Goal: Information Seeking & Learning: Learn about a topic

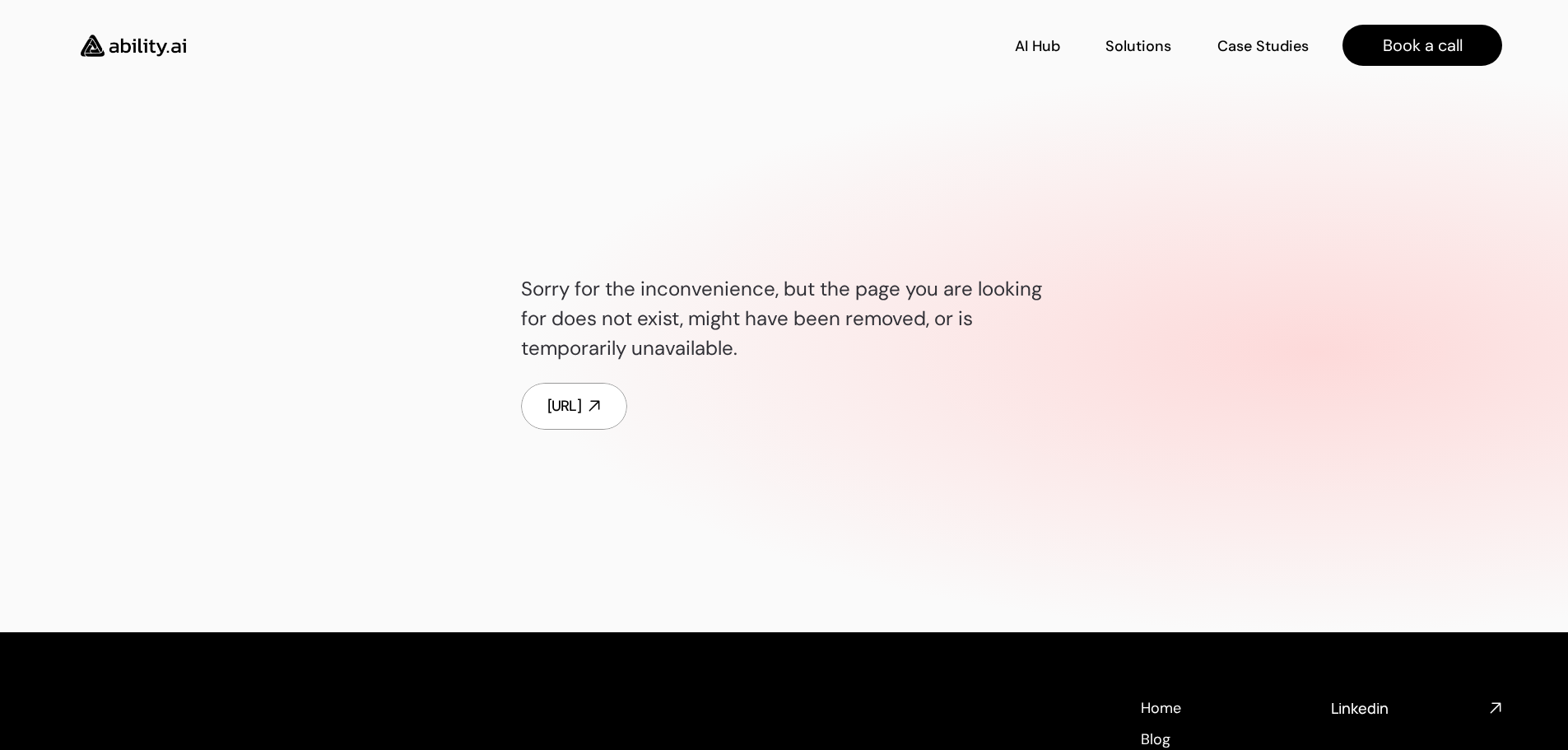
click at [125, 44] on img at bounding box center [133, 45] width 135 height 52
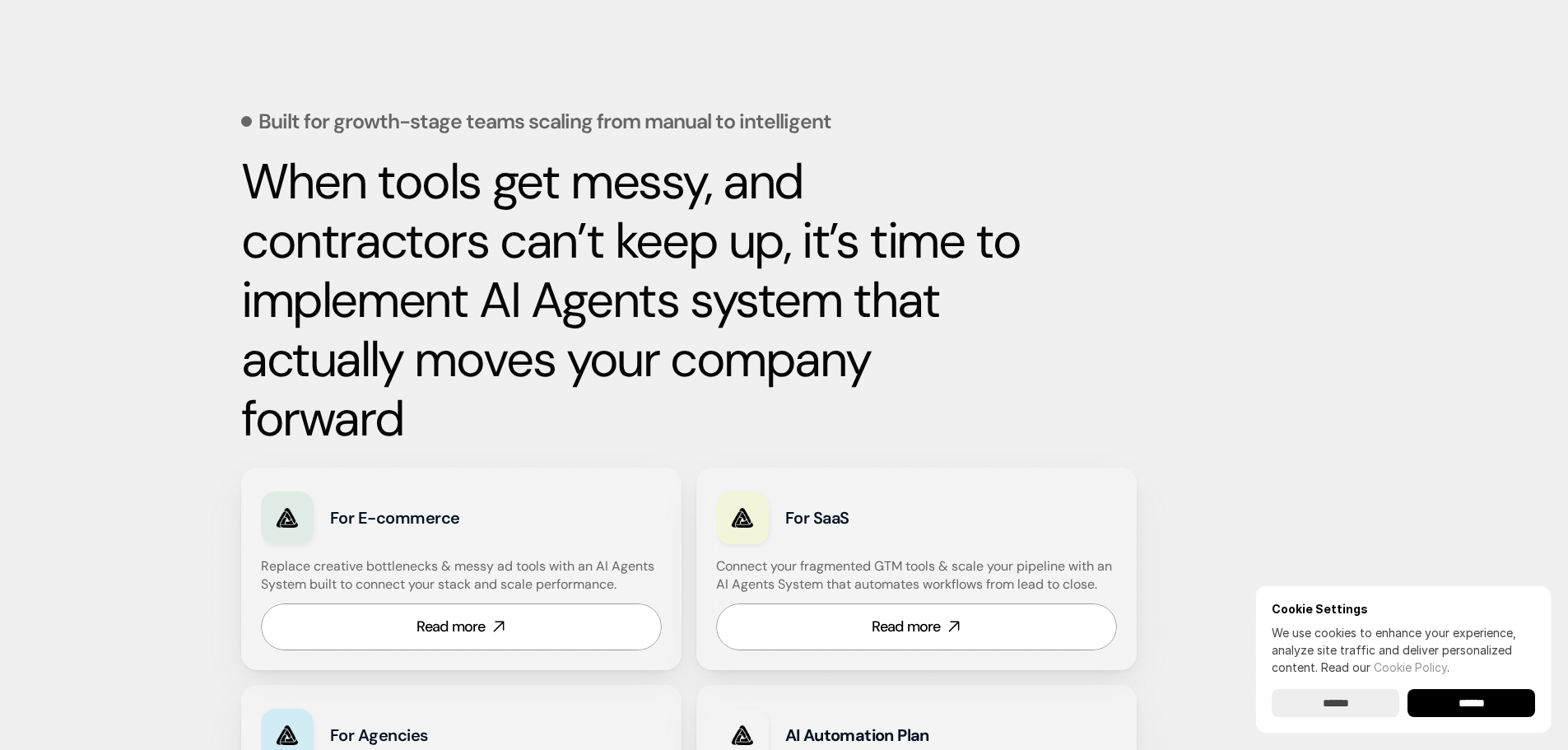
scroll to position [658, 0]
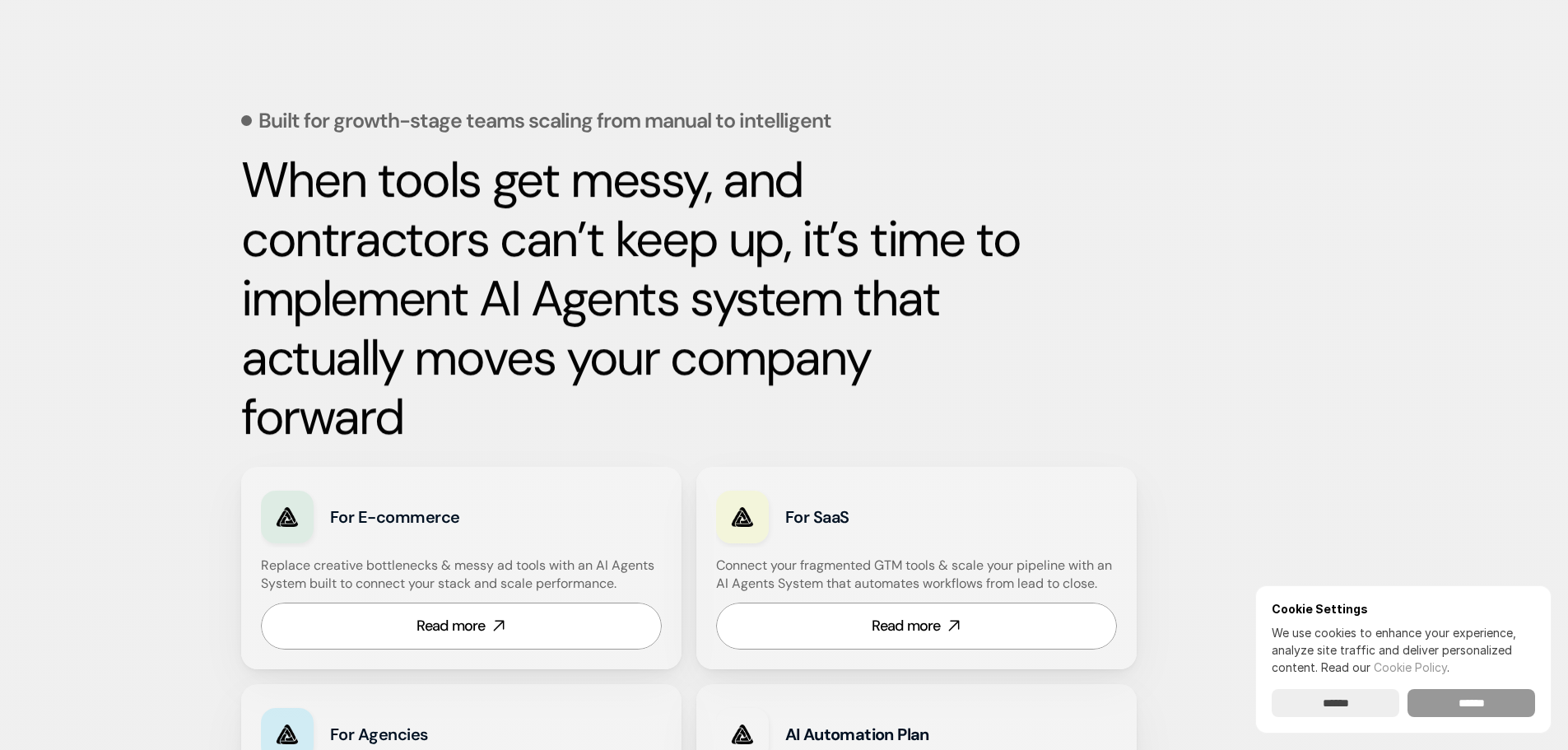
click at [1469, 703] on input "******" at bounding box center [1471, 702] width 128 height 28
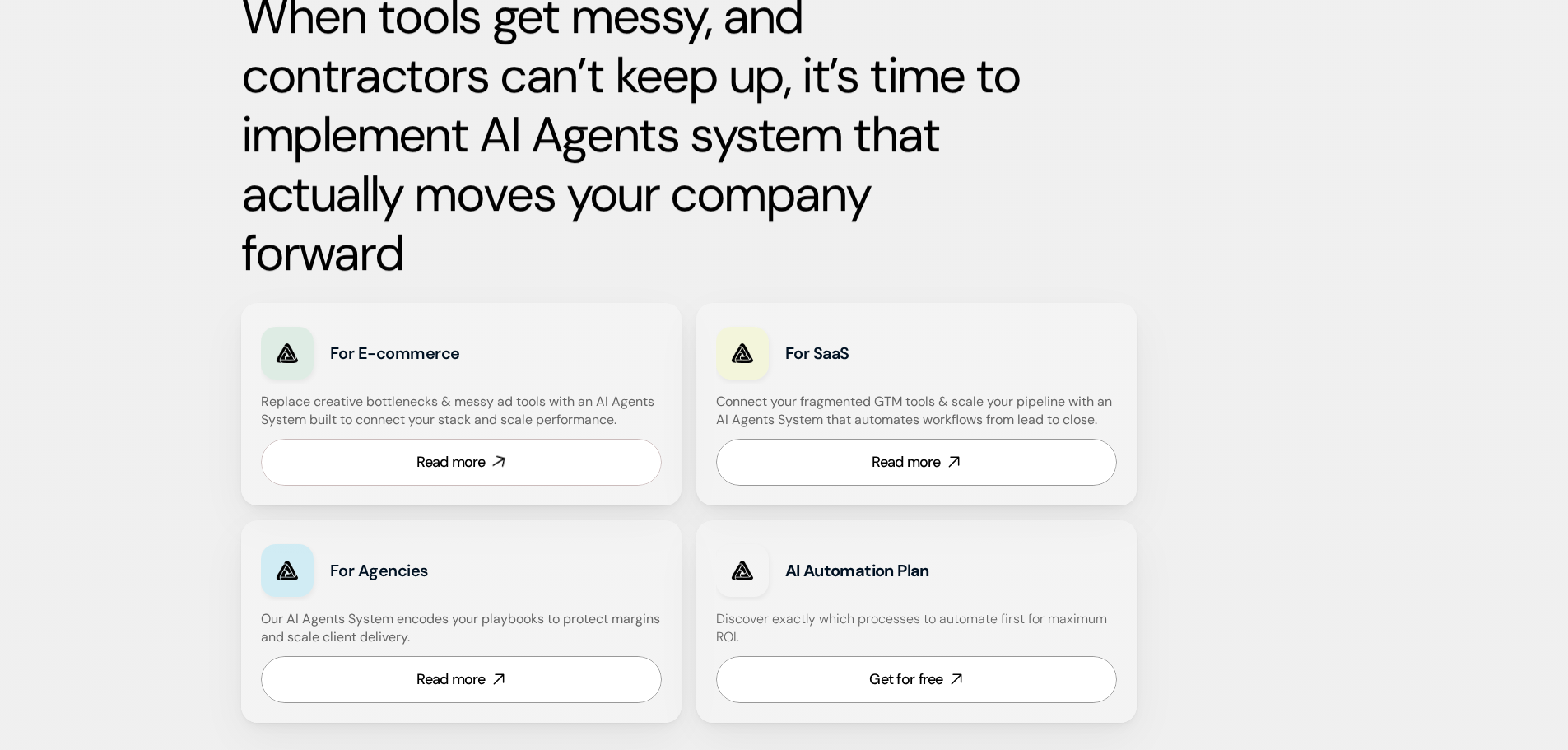
scroll to position [823, 0]
click at [438, 460] on div "Read more" at bounding box center [450, 461] width 69 height 20
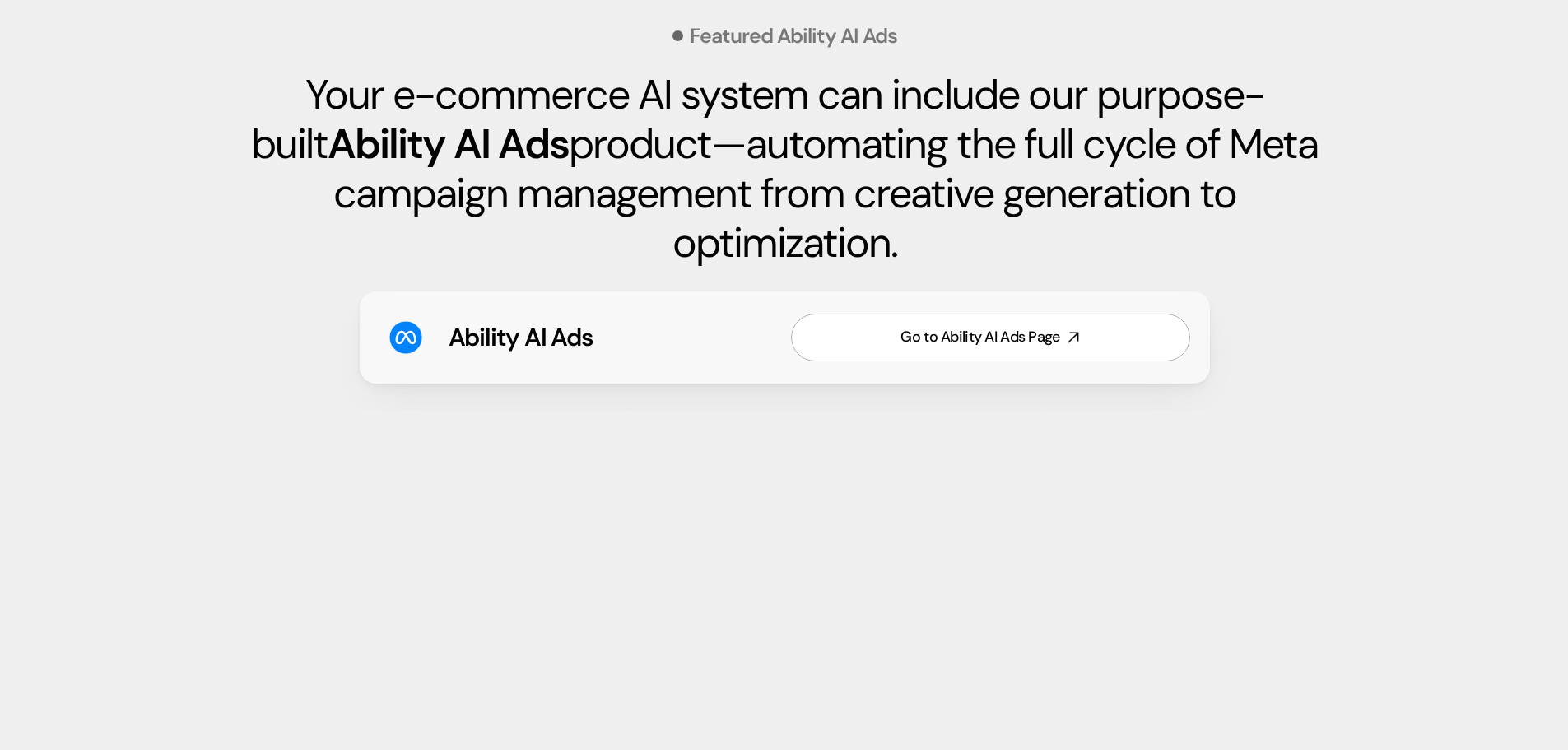
scroll to position [2469, 0]
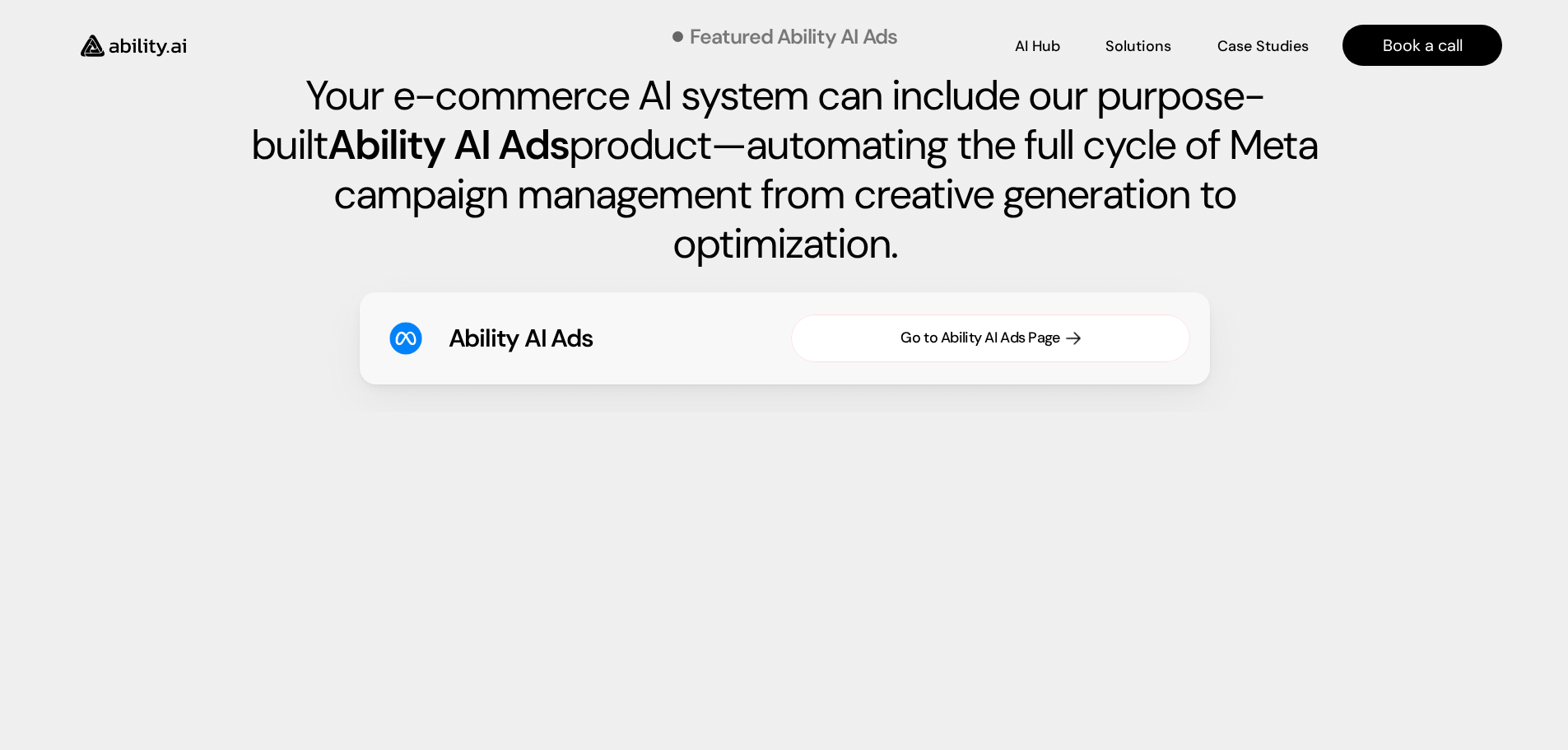
click at [1015, 338] on div "Go to Ability AI Ads Page" at bounding box center [980, 338] width 159 height 20
